Goal: Task Accomplishment & Management: Manage account settings

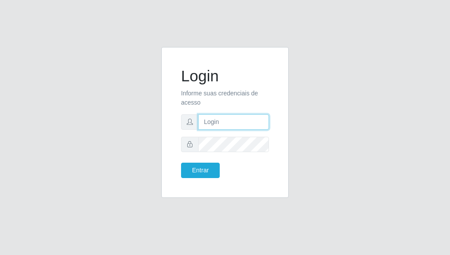
type input "[PERSON_NAME]"
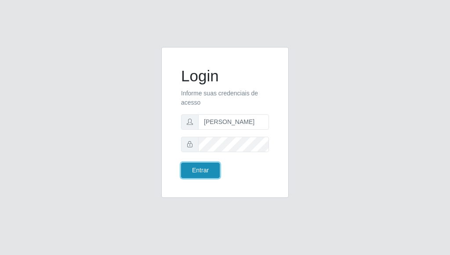
click at [205, 172] on button "Entrar" at bounding box center [200, 170] width 39 height 15
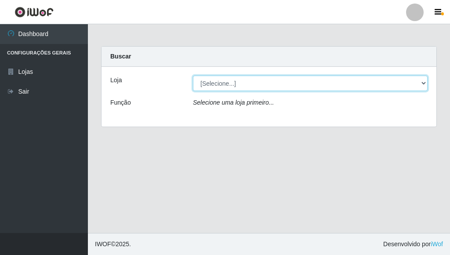
drag, startPoint x: 423, startPoint y: 83, endPoint x: 407, endPoint y: 83, distance: 16.7
click at [423, 83] on select "[Selecione...] Bemais Supermercados - Três Ruas" at bounding box center [310, 83] width 235 height 15
select select "249"
click at [193, 76] on select "[Selecione...] Bemais Supermercados - Três Ruas" at bounding box center [310, 83] width 235 height 15
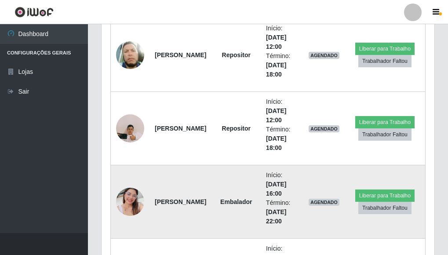
scroll to position [320, 0]
